Goal: Transaction & Acquisition: Subscribe to service/newsletter

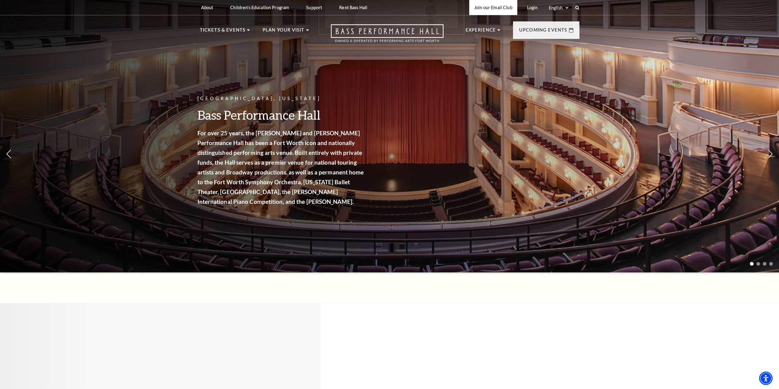
click at [494, 9] on link "Join our Email Club" at bounding box center [493, 7] width 48 height 15
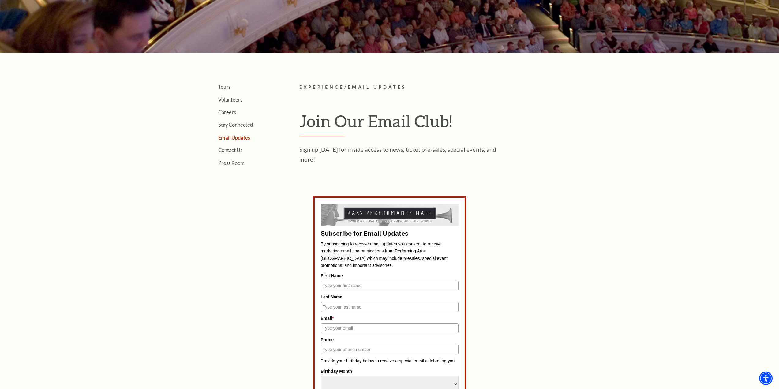
scroll to position [214, 0]
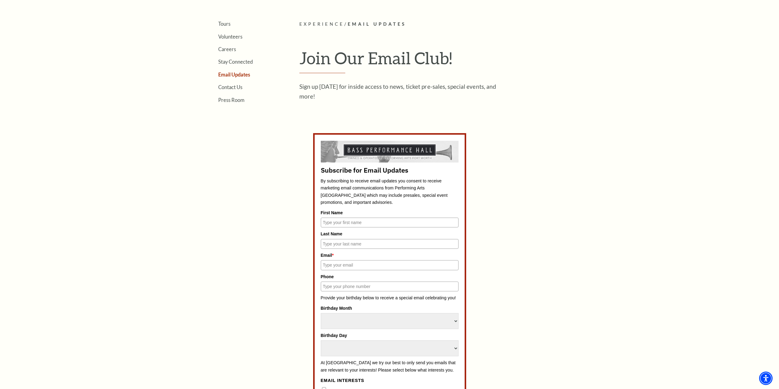
click at [400, 218] on input "First Name" at bounding box center [390, 223] width 138 height 10
type input "Drew"
type input "Bergman"
click at [364, 263] on input "Email *" at bounding box center [390, 265] width 138 height 10
type input "rabergman@pm.me"
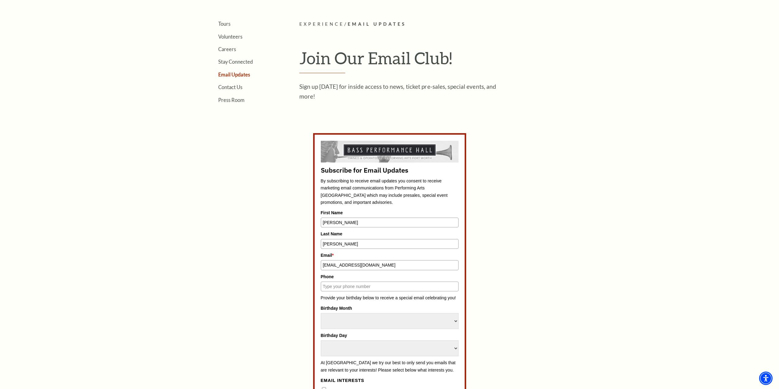
click at [361, 287] on input "Phone" at bounding box center [390, 287] width 138 height 10
type input "432"
drag, startPoint x: 360, startPoint y: 286, endPoint x: 316, endPoint y: 281, distance: 44.1
click at [316, 281] on form "Subscribe for Email Updates By subscribing to receive email updates you consent…" at bounding box center [389, 352] width 153 height 439
click at [451, 320] on select "Select Month January February March April May June July August September Octobe…" at bounding box center [390, 321] width 138 height 16
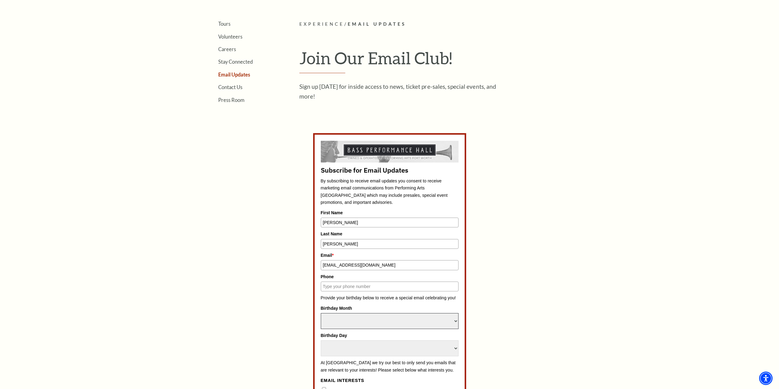
select select "February"
click at [321, 313] on select "Select Month January February March April May June July August September Octobe…" at bounding box center [390, 321] width 138 height 16
click at [353, 345] on select "Select Day 1 2 3 4 5 6 7 8 9 10 11 12 13 14 15 16 17 18 19 20 21 22 23 24" at bounding box center [390, 348] width 138 height 16
select select "27"
click at [321, 340] on select "Select Day 1 2 3 4 5 6 7 8 9 10 11 12 13 14 15 16 17 18 19 20 21 22 23 24" at bounding box center [390, 348] width 138 height 16
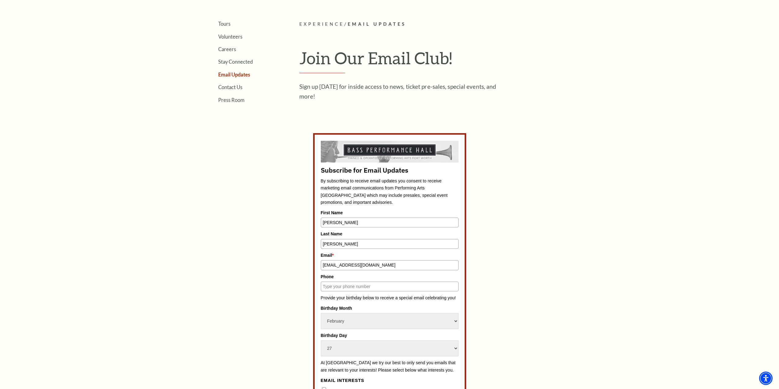
click at [273, 312] on div "Subscribe for Email Updates By subscribing to receive email updates you consent…" at bounding box center [389, 352] width 285 height 439
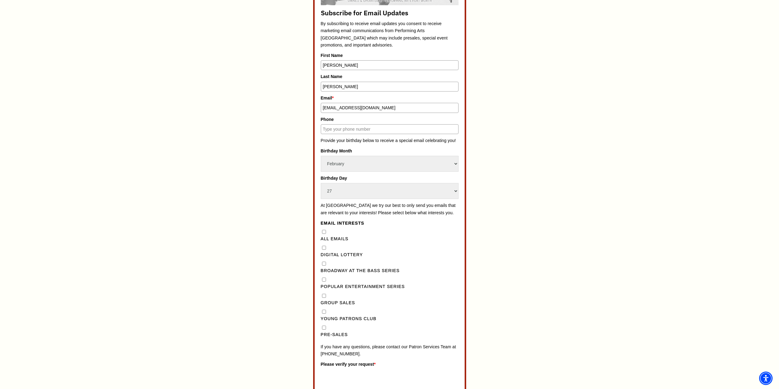
scroll to position [398, 0]
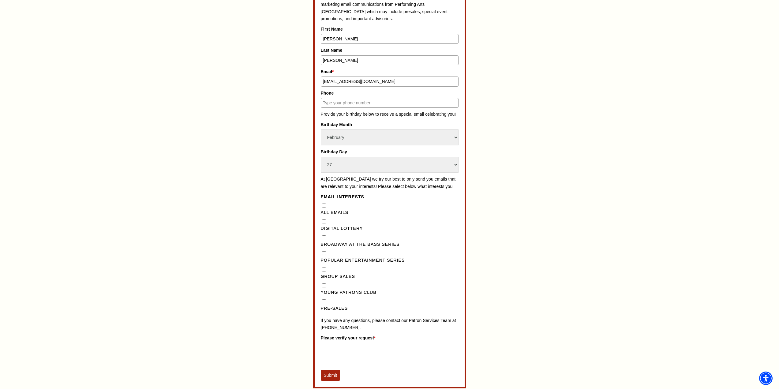
click at [324, 207] on Emails"] "All Emails" at bounding box center [324, 205] width 4 height 4
checkbox Emails"] "true"
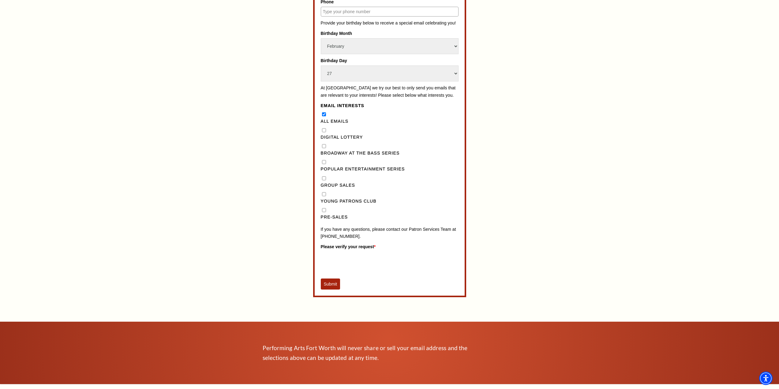
scroll to position [490, 0]
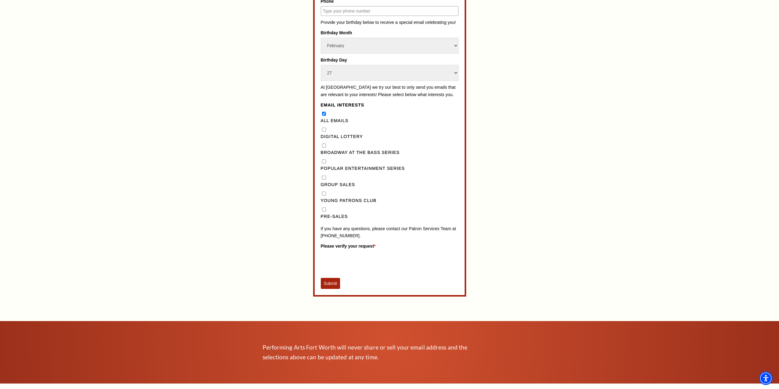
click at [334, 289] on button "Submit" at bounding box center [331, 283] width 20 height 11
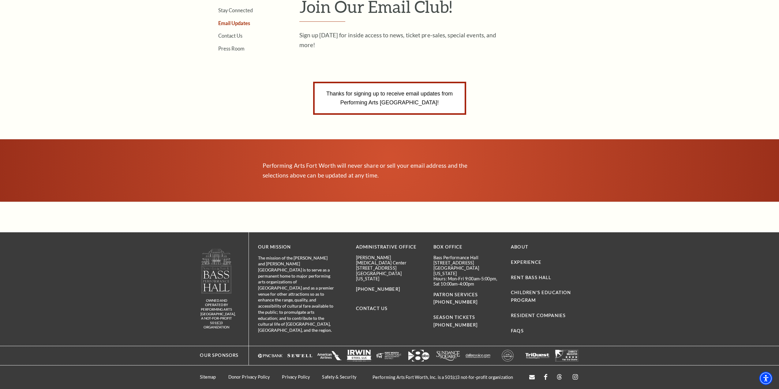
scroll to position [266, 0]
